Goal: Find specific page/section: Find specific page/section

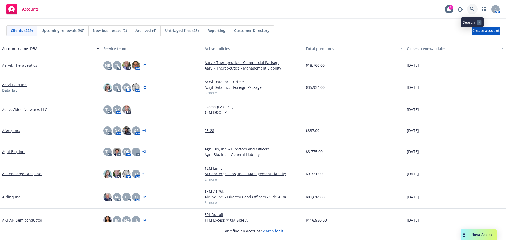
click at [471, 8] on icon at bounding box center [472, 9] width 5 height 5
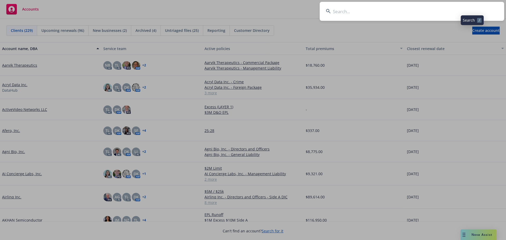
click at [462, 9] on input at bounding box center [412, 11] width 184 height 19
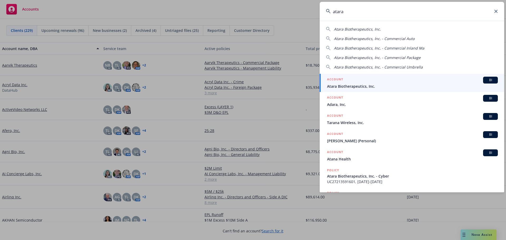
type input "atara"
click at [391, 86] on span "Atara Biotherapeutics, Inc." at bounding box center [412, 87] width 171 height 6
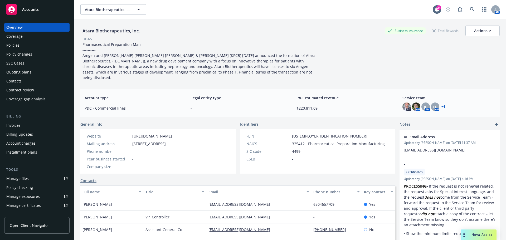
click at [27, 44] on div "Policies" at bounding box center [36, 45] width 61 height 8
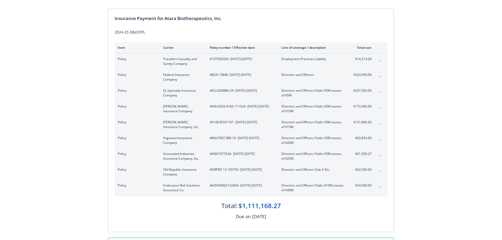
scroll to position [53, 0]
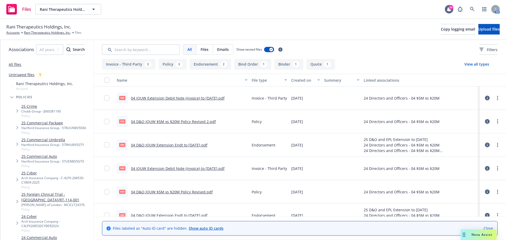
click at [247, 63] on button "Bind Order 1" at bounding box center [252, 64] width 37 height 11
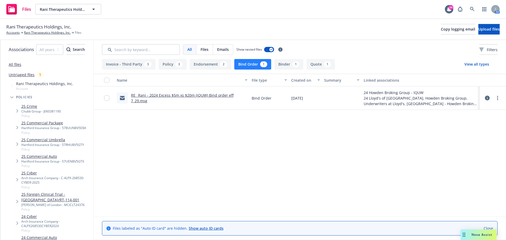
click at [174, 95] on link "RE_ Rani - 2024 Excess $5m xs $20m (IQUW) Bind order eff 7_29.msg" at bounding box center [182, 98] width 102 height 11
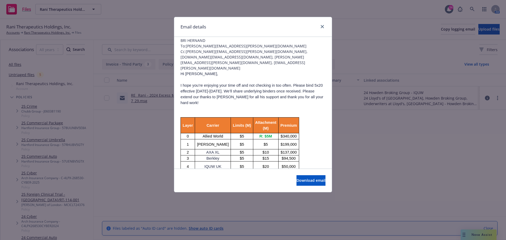
scroll to position [26, 0]
